Goal: Information Seeking & Learning: Check status

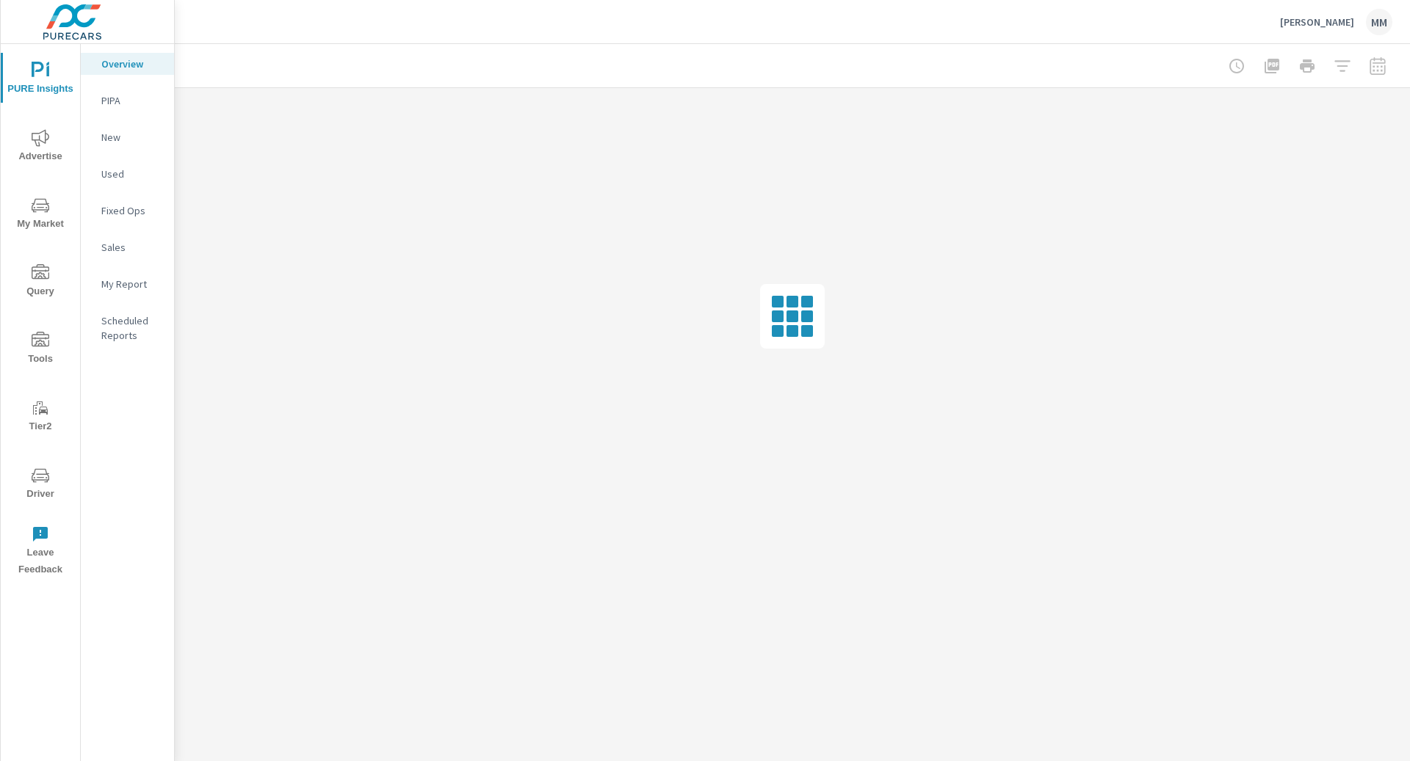
click at [40, 485] on span "Driver" at bounding box center [40, 485] width 70 height 36
